Goal: Navigation & Orientation: Find specific page/section

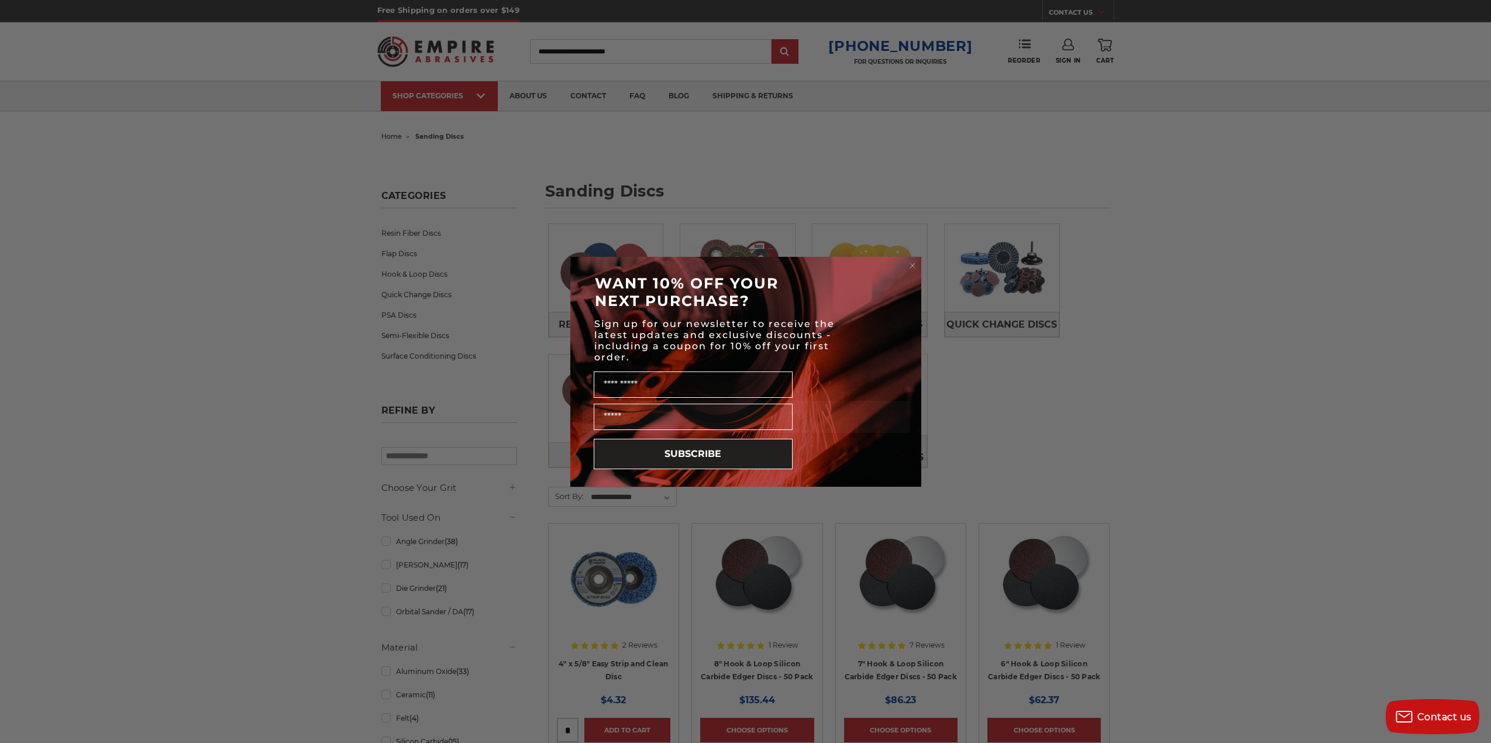
click at [407, 314] on div "Close dialog WANT 10% OFF YOUR NEXT PURCHASE? Sign up for our newsletter to rec…" at bounding box center [745, 371] width 1491 height 743
click at [534, 96] on div "Close dialog WANT 10% OFF YOUR NEXT PURCHASE? Sign up for our newsletter to rec…" at bounding box center [745, 371] width 1491 height 743
click at [915, 262] on circle "Close dialog" at bounding box center [912, 265] width 11 height 11
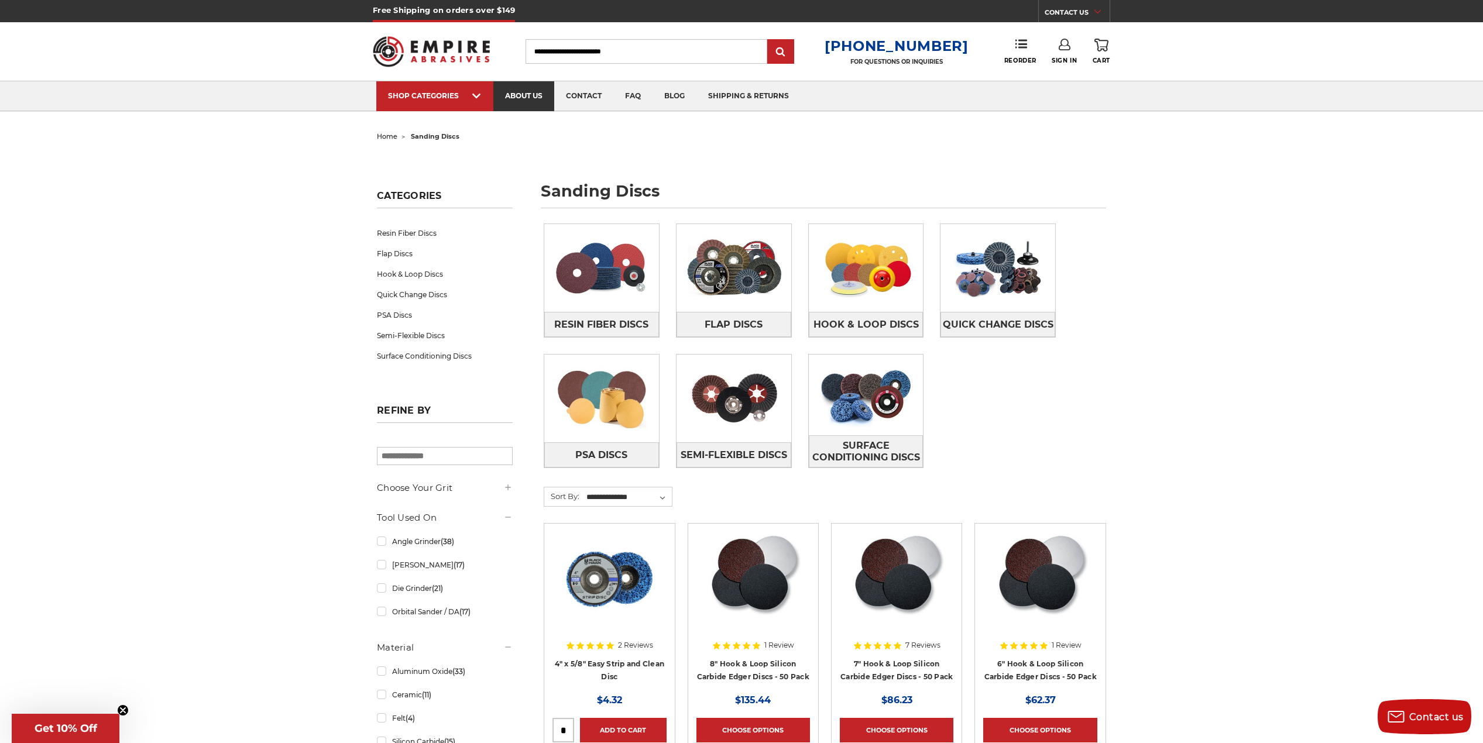
click at [537, 93] on link "about us" at bounding box center [523, 96] width 61 height 30
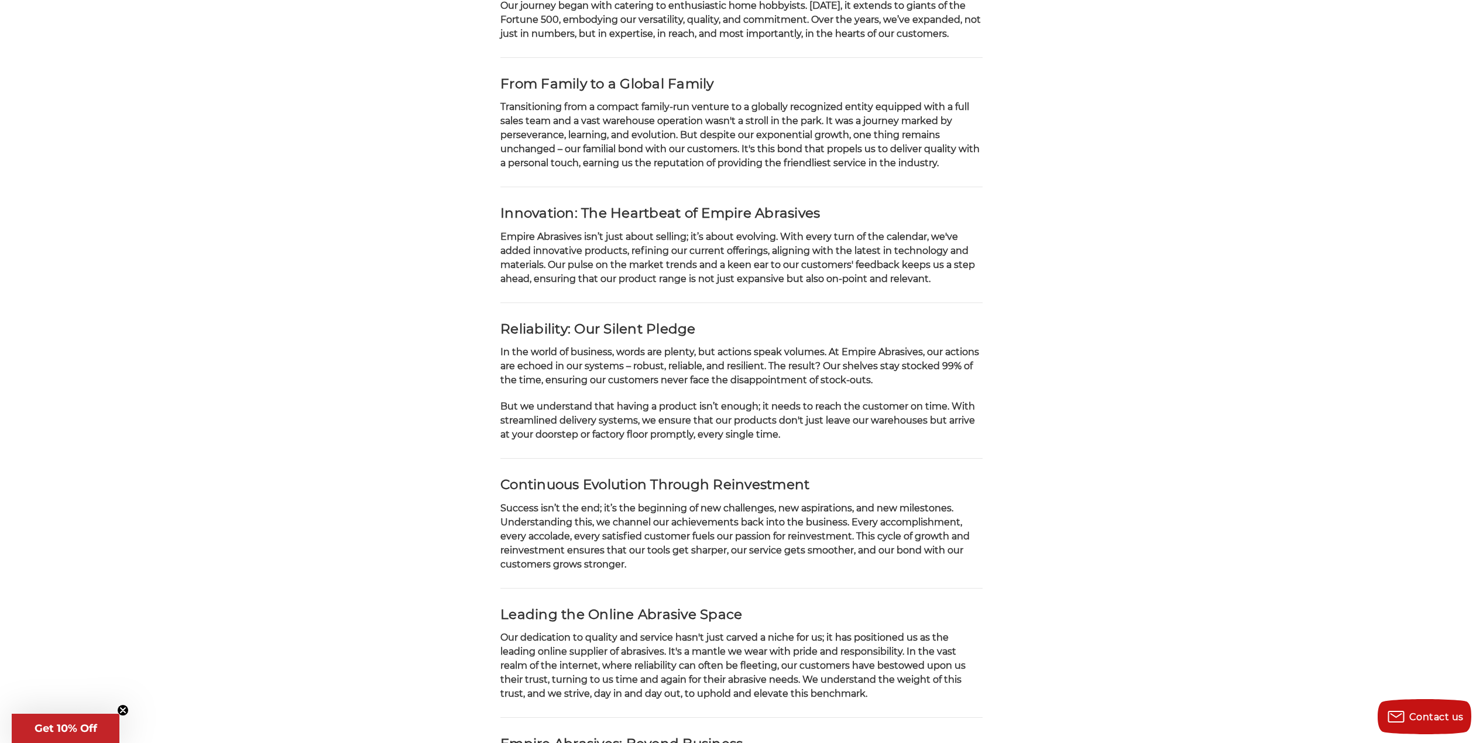
scroll to position [176, 0]
